Goal: Task Accomplishment & Management: Manage account settings

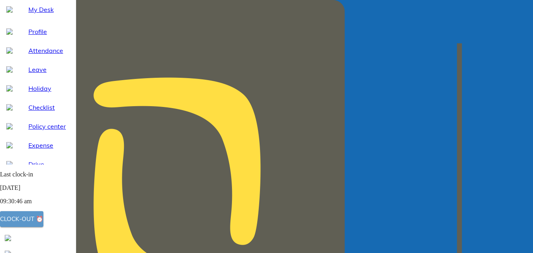
click at [37, 221] on div "Clock-out ⏰" at bounding box center [21, 219] width 43 height 10
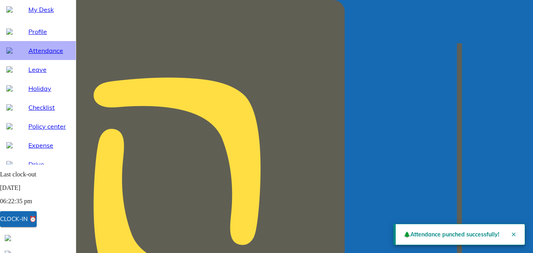
click at [41, 55] on span "Attendance" at bounding box center [48, 50] width 41 height 9
select select "10"
